Goal: Information Seeking & Learning: Learn about a topic

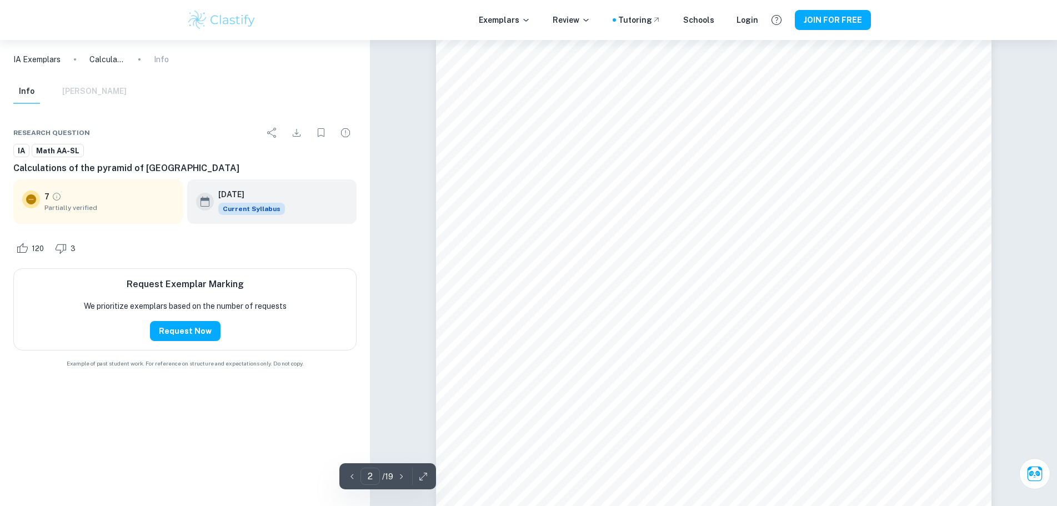
scroll to position [888, 0]
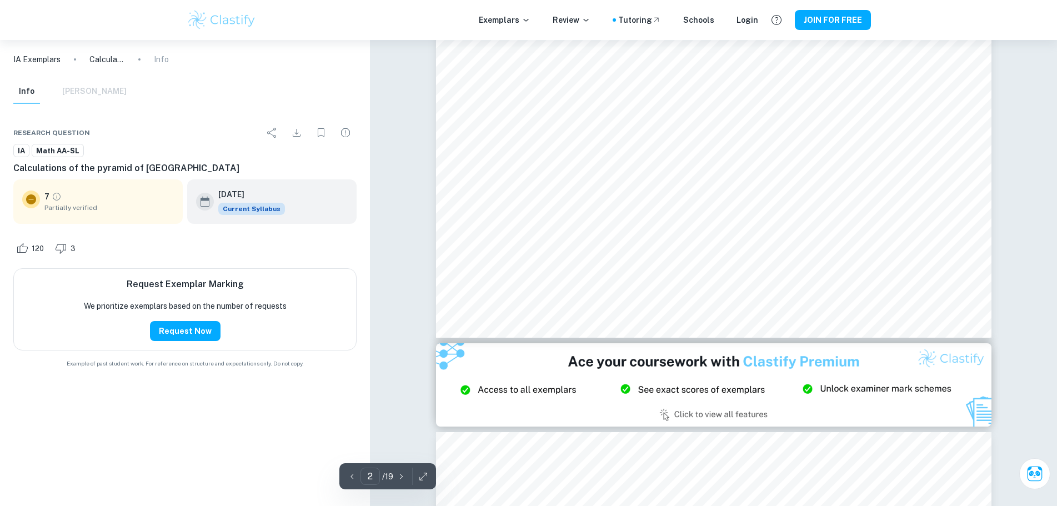
scroll to position [1388, 0]
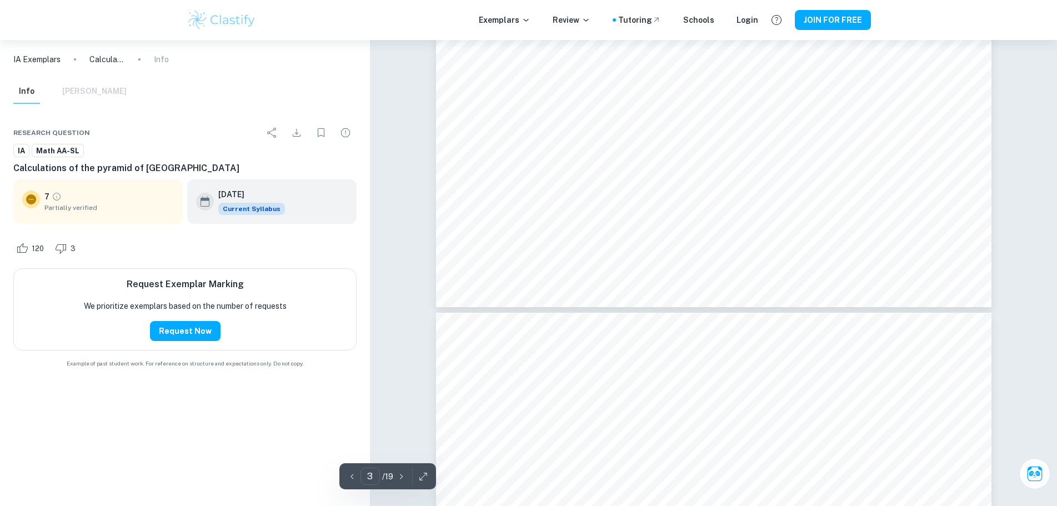
type input "4"
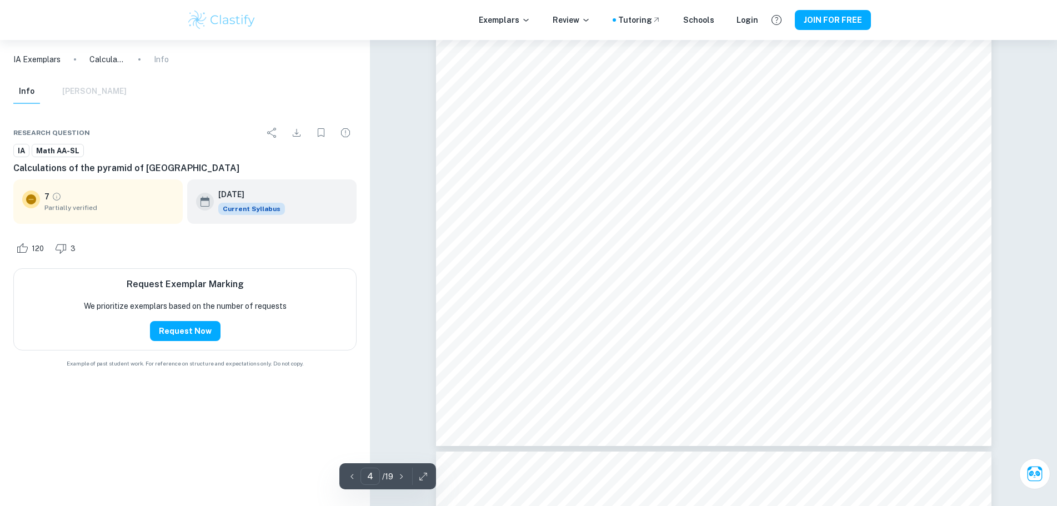
scroll to position [2943, 0]
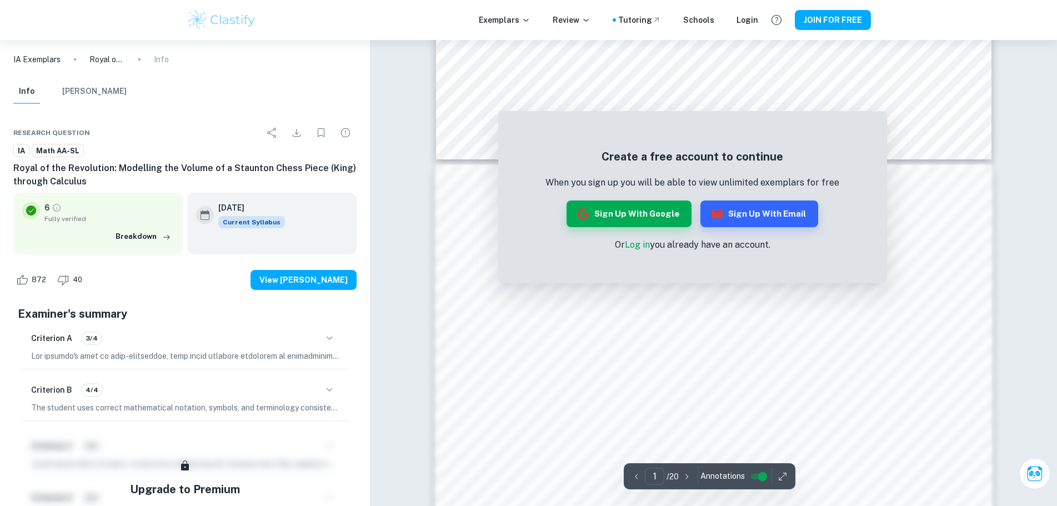
scroll to position [611, 0]
click at [744, 209] on button "Sign up with Email" at bounding box center [759, 213] width 118 height 27
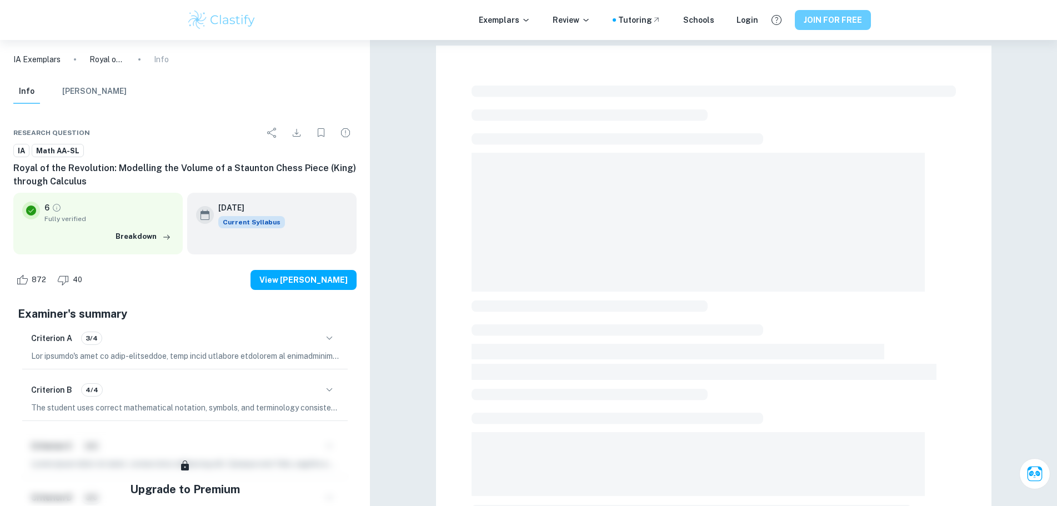
click at [829, 27] on button "JOIN FOR FREE" at bounding box center [833, 20] width 76 height 20
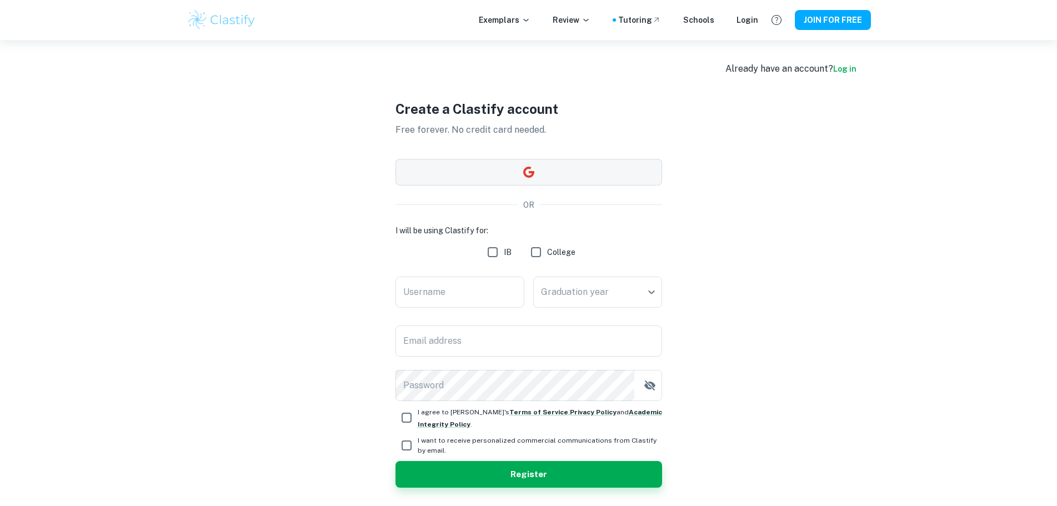
click at [516, 169] on button "button" at bounding box center [528, 172] width 267 height 27
click at [503, 253] on label "IB" at bounding box center [496, 252] width 30 height 22
click at [503, 253] on input "IB" at bounding box center [492, 252] width 22 height 22
checkbox input "true"
click at [480, 285] on input "Username" at bounding box center [459, 292] width 129 height 31
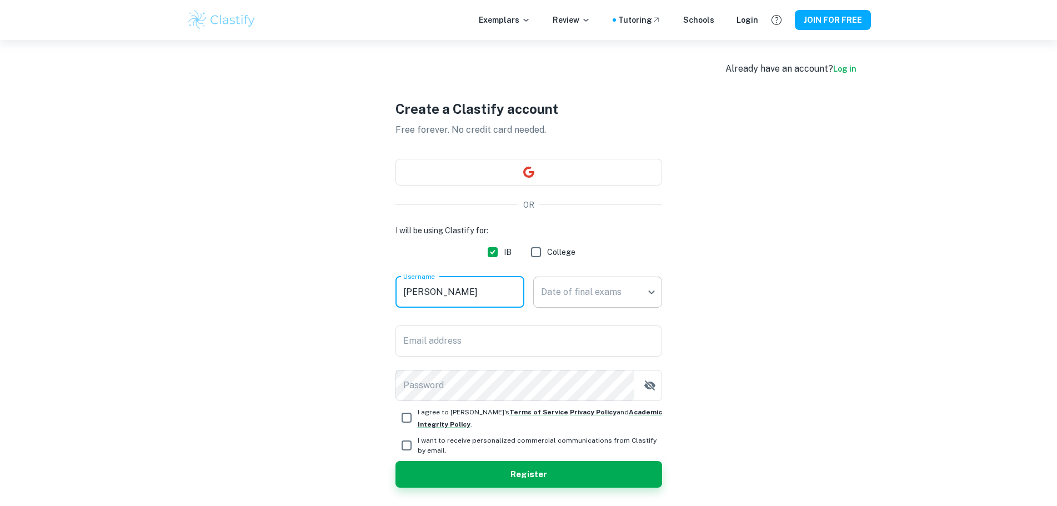
type input "Kirk"
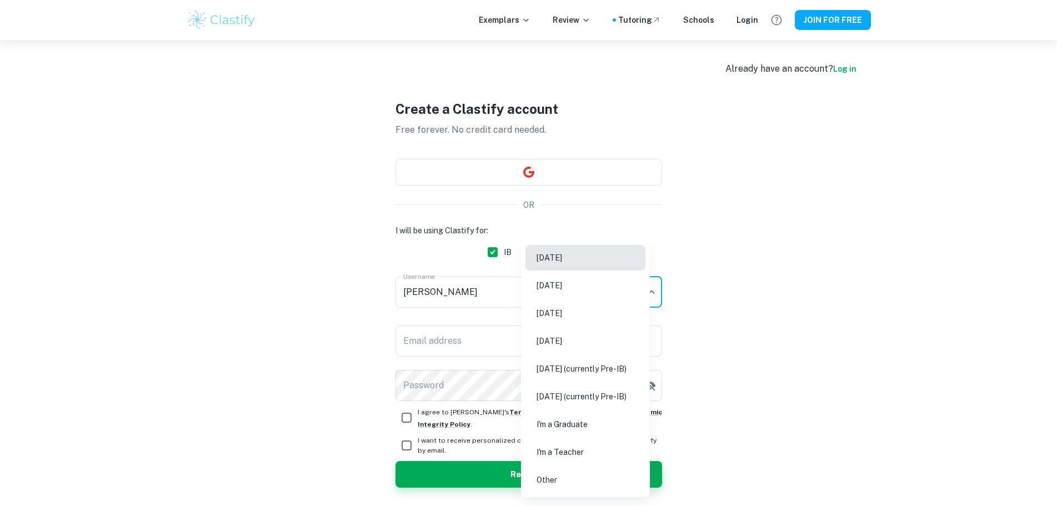
click at [639, 277] on body "We value your privacy We use cookies to enhance your browsing experience, serve…" at bounding box center [528, 293] width 1057 height 506
click at [582, 324] on li "May 2026" at bounding box center [585, 313] width 120 height 26
type input "M26"
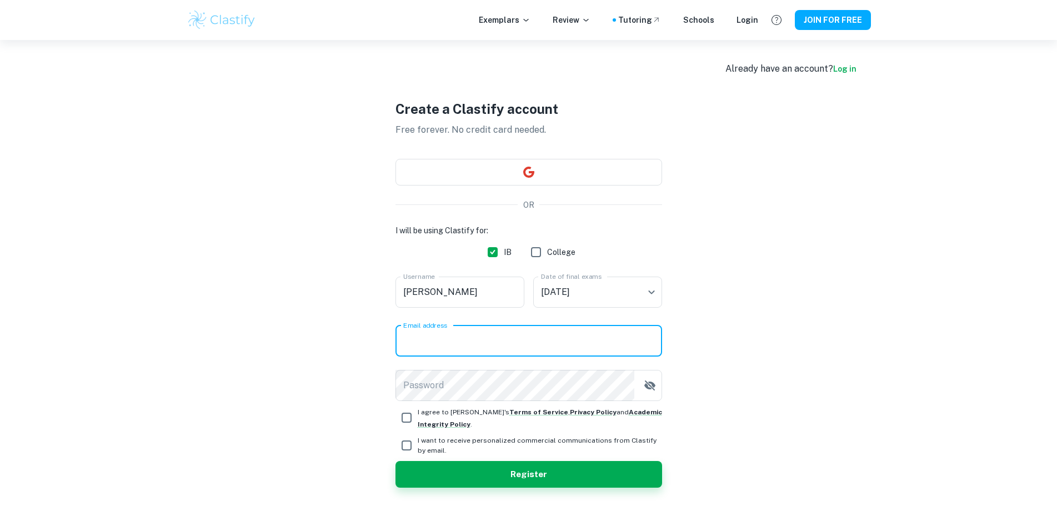
drag, startPoint x: 519, startPoint y: 338, endPoint x: 541, endPoint y: 357, distance: 28.8
click at [519, 338] on input "Email address" at bounding box center [528, 340] width 267 height 31
click at [574, 338] on input "Email address" at bounding box center [528, 340] width 267 height 31
click at [579, 345] on input "Email address" at bounding box center [528, 340] width 267 height 31
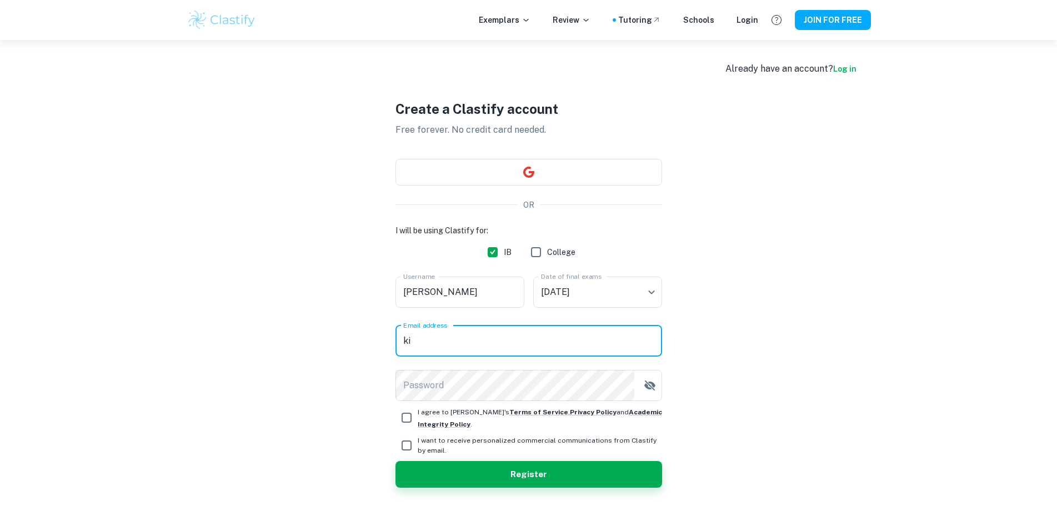
type input "k"
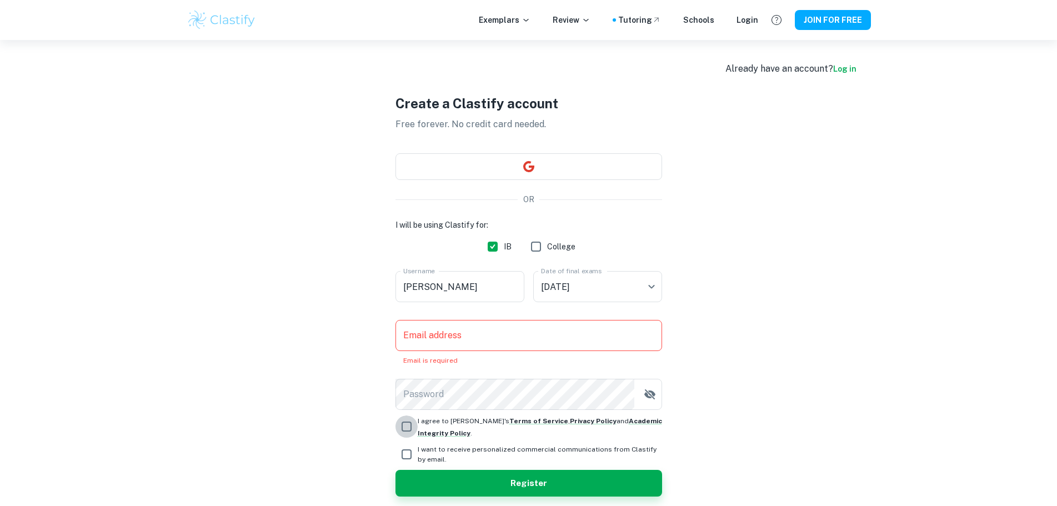
click at [403, 420] on input "I agree to Clastify's Terms of Service , Privacy Policy and Academic Integrity …" at bounding box center [406, 426] width 22 height 22
checkbox input "true"
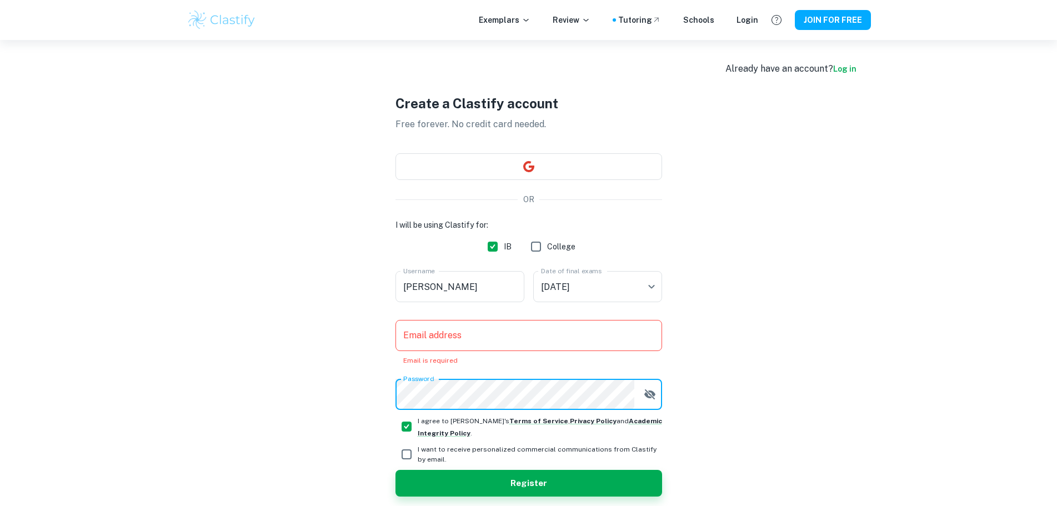
click at [530, 346] on input "Email address" at bounding box center [528, 335] width 267 height 31
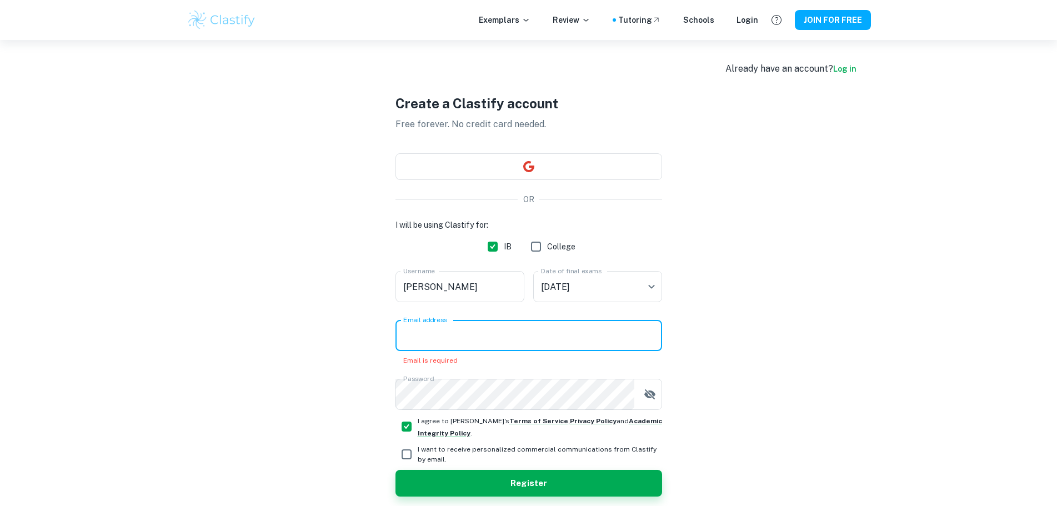
click at [590, 345] on input "Email address" at bounding box center [528, 335] width 267 height 31
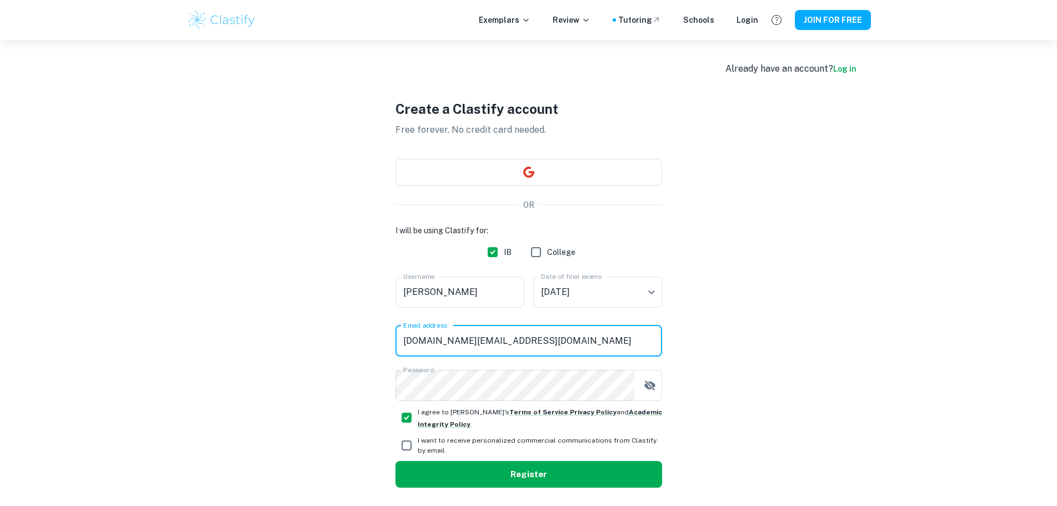
type input "kirkngoboc.school@gmail.com"
click at [589, 476] on button "Register" at bounding box center [528, 474] width 267 height 27
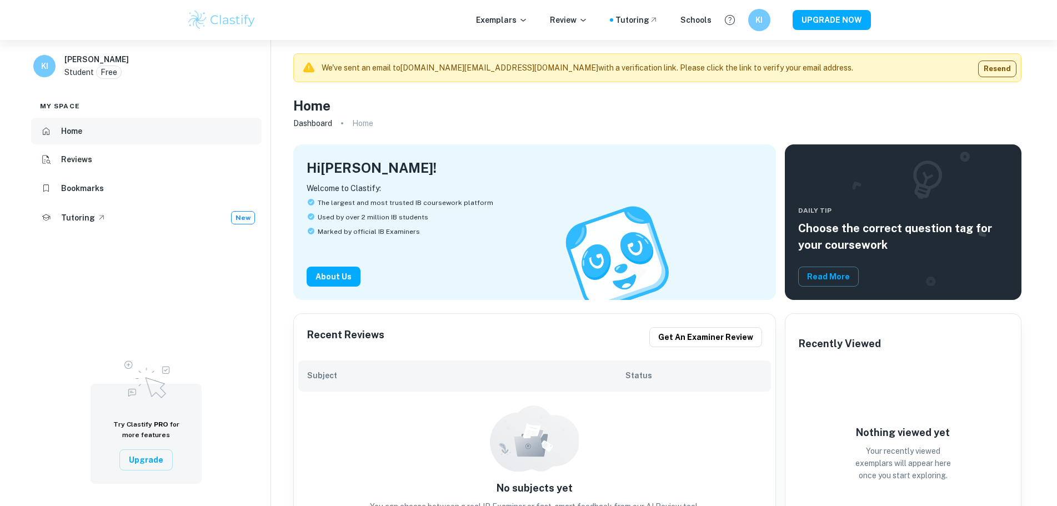
click at [87, 122] on li "Home" at bounding box center [146, 131] width 230 height 27
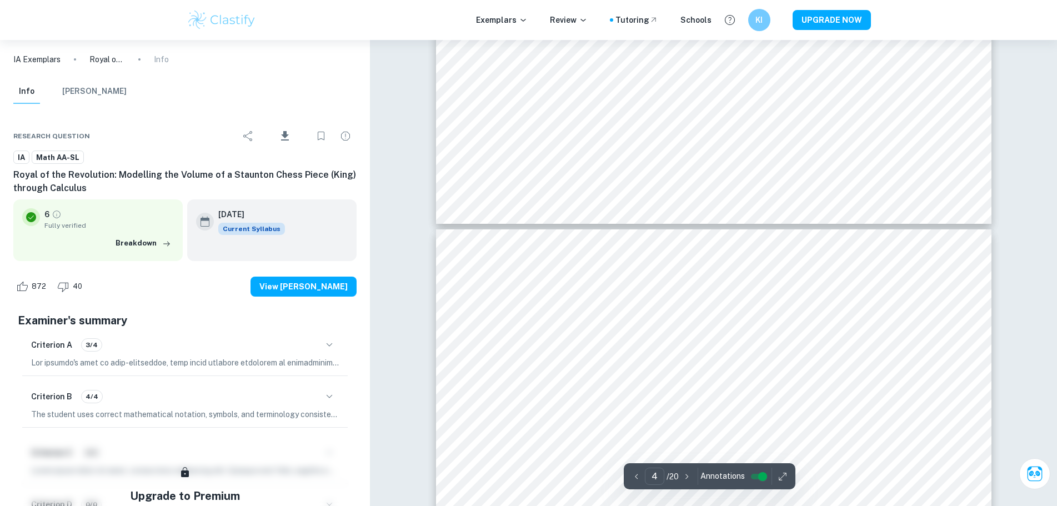
scroll to position [2832, 0]
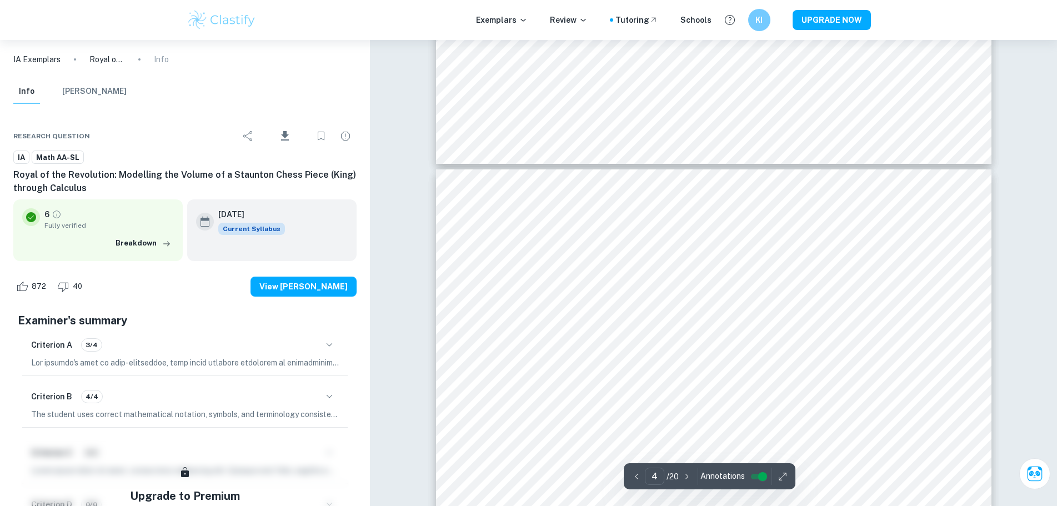
type input "3"
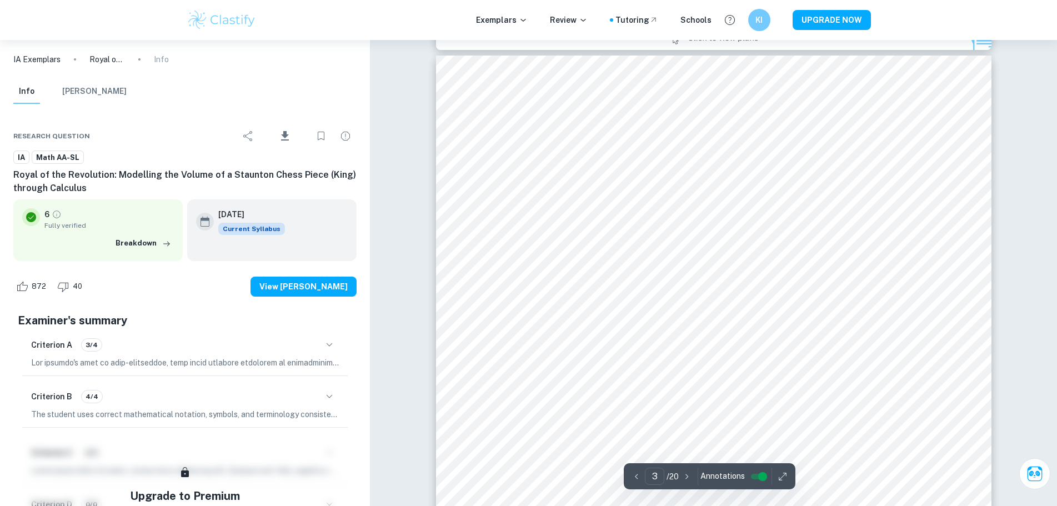
scroll to position [1610, 0]
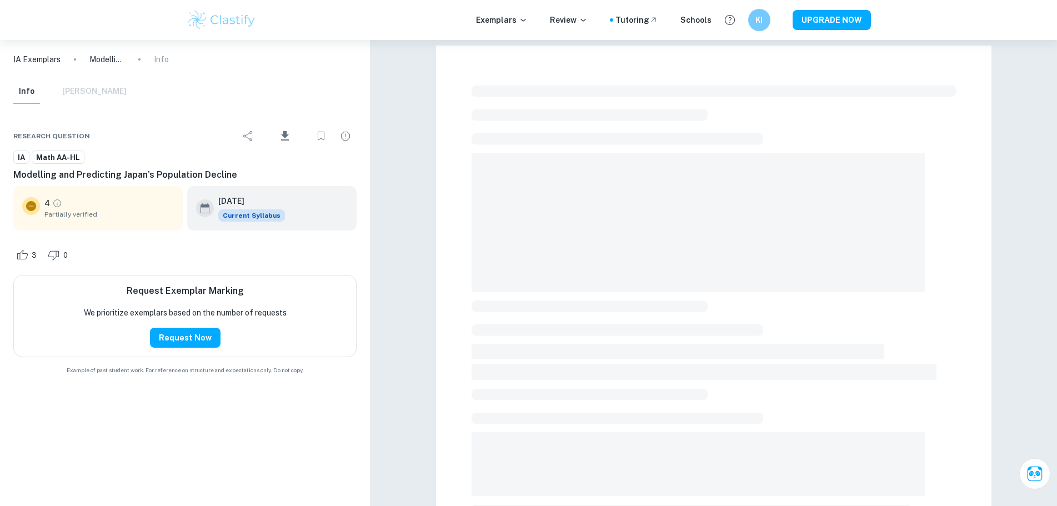
scroll to position [331, 0]
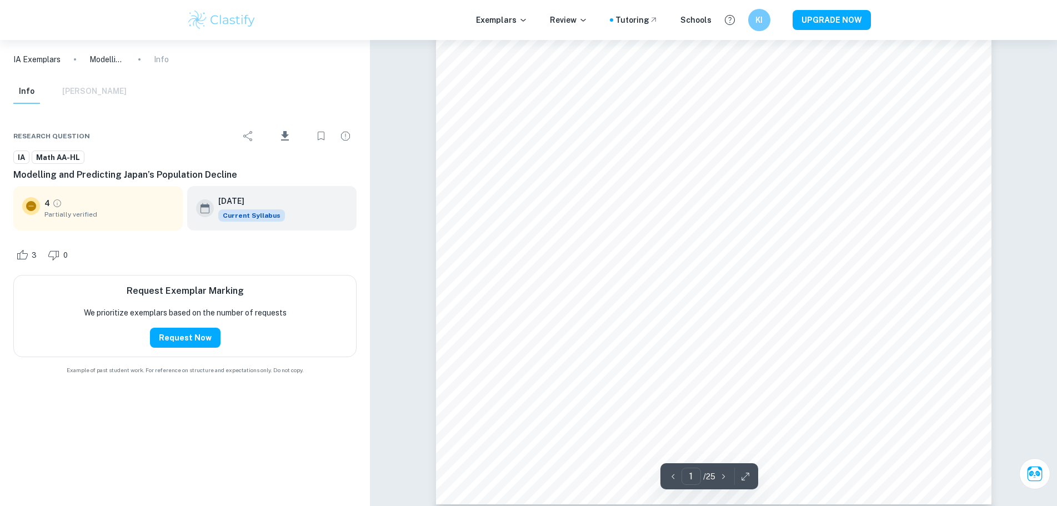
drag, startPoint x: 426, startPoint y: 395, endPoint x: 394, endPoint y: 384, distance: 34.8
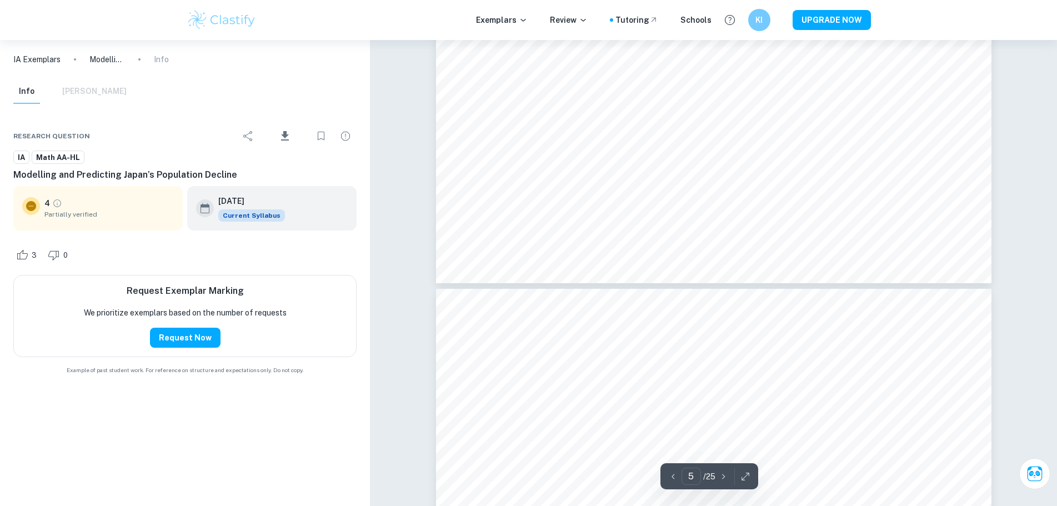
type input "4"
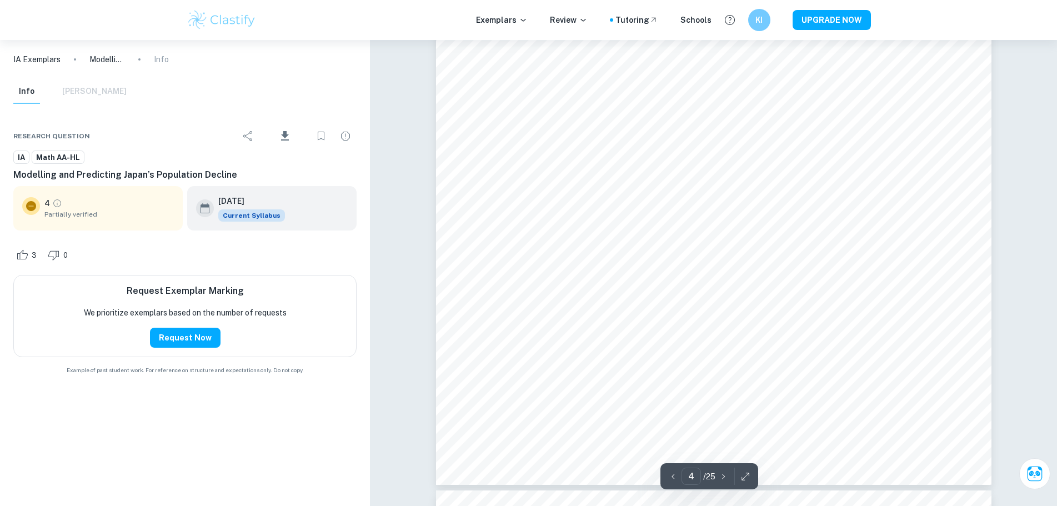
scroll to position [2885, 0]
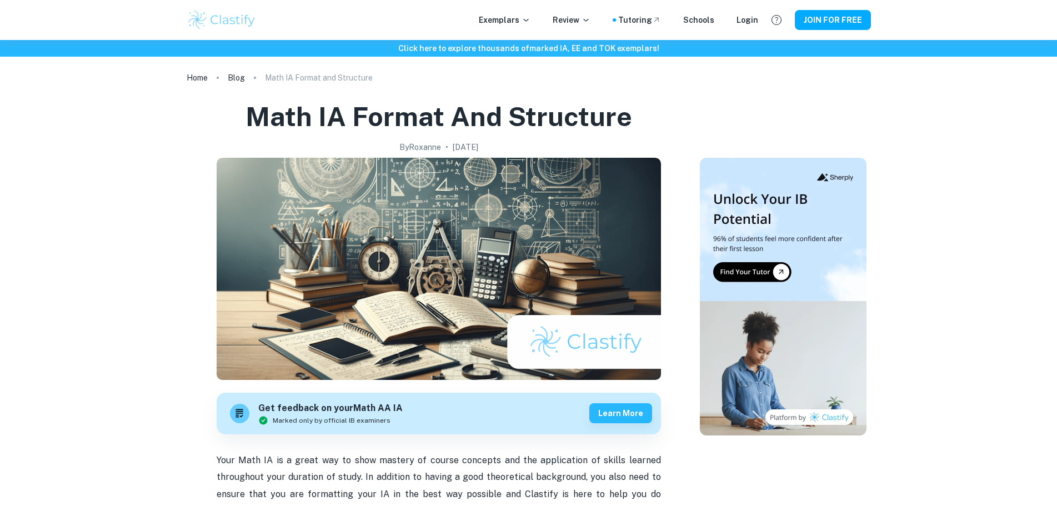
scroll to position [663, 0]
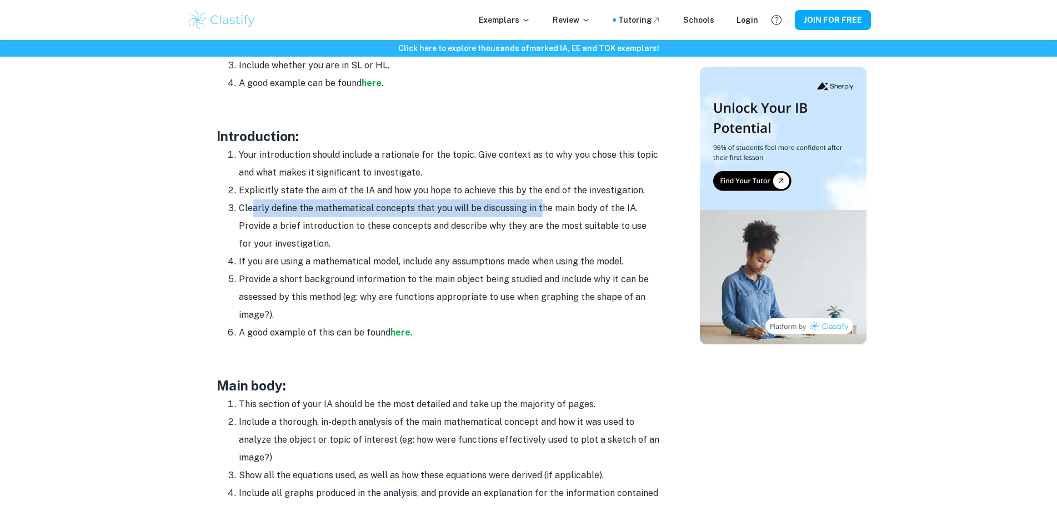
drag, startPoint x: 252, startPoint y: 209, endPoint x: 535, endPoint y: 209, distance: 283.2
click at [535, 209] on li "Clearly define the mathematical concepts that you will be discussing in the mai…" at bounding box center [450, 225] width 422 height 53
click at [548, 212] on li "Clearly define the mathematical concepts that you will be discussing in the mai…" at bounding box center [450, 225] width 422 height 53
drag, startPoint x: 238, startPoint y: 189, endPoint x: 678, endPoint y: 198, distance: 440.5
click at [678, 198] on div "Math IA Format and Structure By [PERSON_NAME] • [DATE] Get feedback on your Mat…" at bounding box center [438, 370] width 495 height 1869
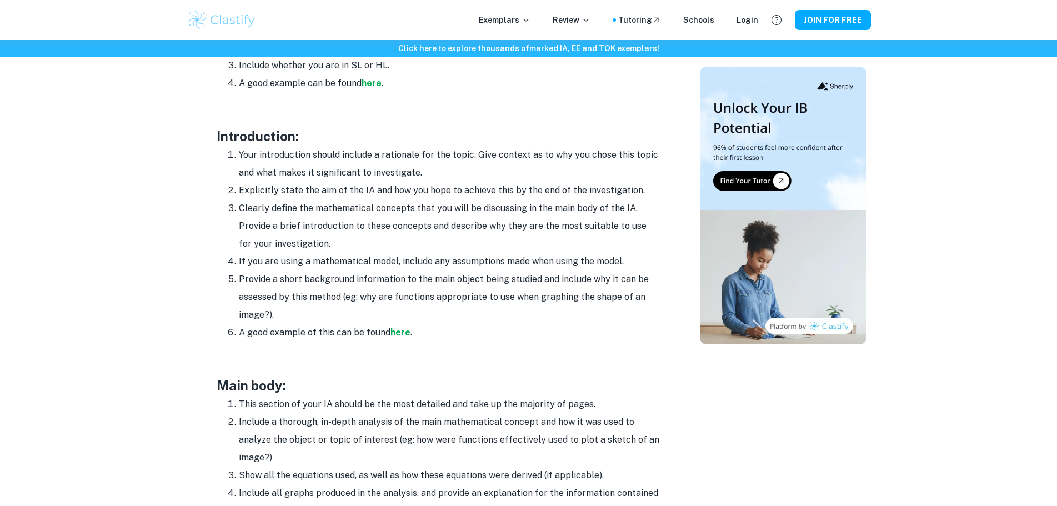
click at [632, 194] on li "Explicitly state the aim of the IA and how you hope to achieve this by the end …" at bounding box center [450, 191] width 422 height 18
